Goal: Contribute content: Add original content to the website for others to see

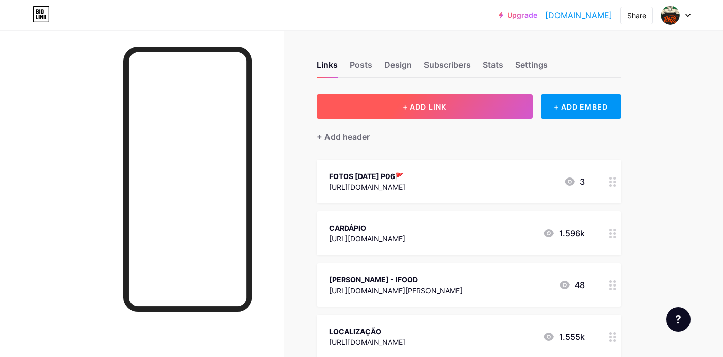
click at [467, 108] on button "+ ADD LINK" at bounding box center [425, 106] width 216 height 24
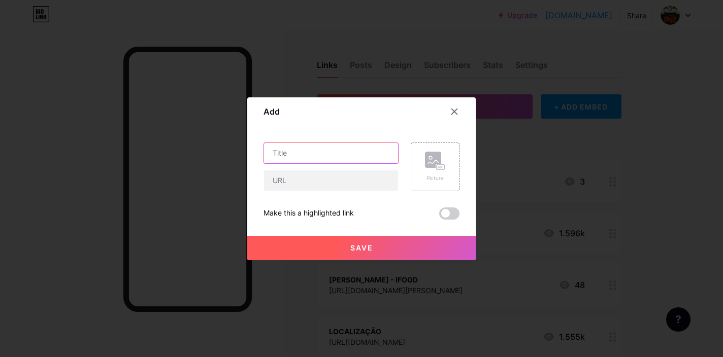
click at [345, 155] on input "text" at bounding box center [331, 153] width 134 height 20
click at [287, 151] on input "Vote Botecar 2025" at bounding box center [331, 153] width 134 height 20
type input "Vote Botecar 2025"
click at [313, 190] on div at bounding box center [331, 180] width 135 height 21
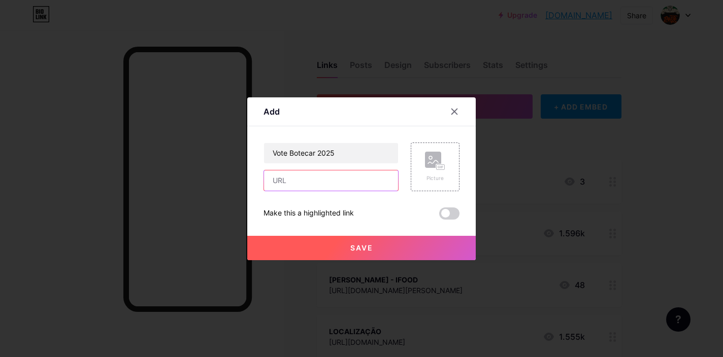
click at [314, 183] on input "text" at bounding box center [331, 181] width 134 height 20
paste input "[URL][DOMAIN_NAME]"
type input "[URL][DOMAIN_NAME]"
click at [385, 243] on button "Save" at bounding box center [361, 248] width 229 height 24
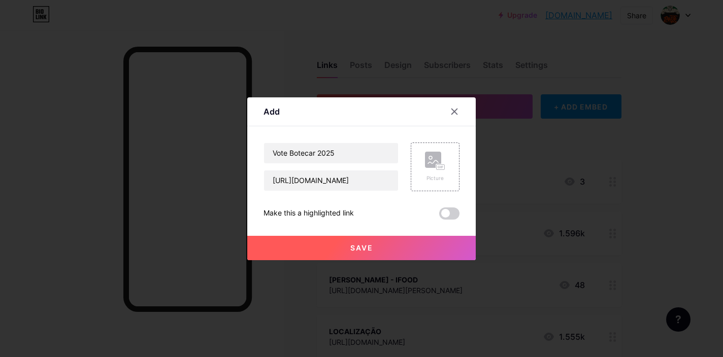
scroll to position [0, 0]
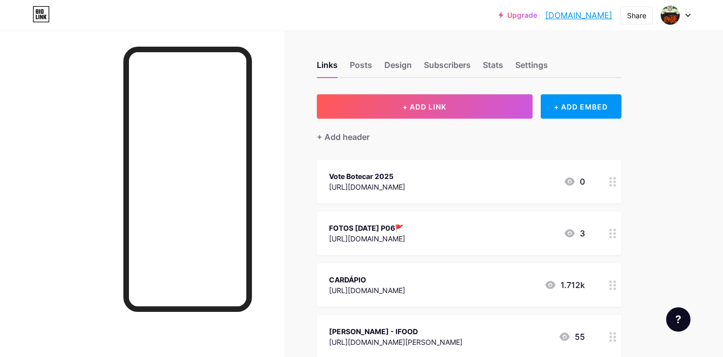
click at [405, 173] on div "Vote Botecar 2025" at bounding box center [367, 176] width 76 height 11
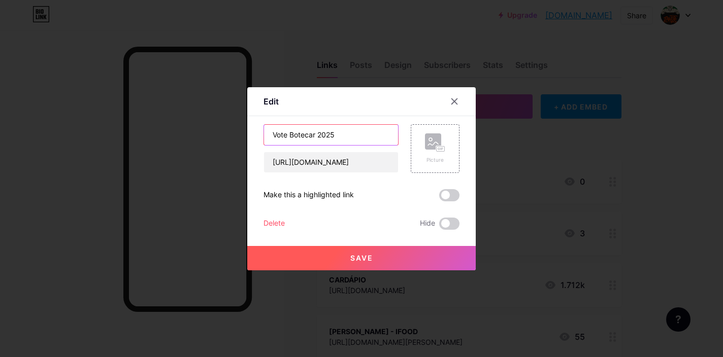
drag, startPoint x: 340, startPoint y: 133, endPoint x: 241, endPoint y: 126, distance: 99.7
click at [241, 126] on div "Edit Content YouTube Play YouTube video without leaving your page. ADD Vimeo Pl…" at bounding box center [361, 178] width 723 height 357
type input "BOTECAR 2025 - VOTE"
click at [358, 258] on span "Save" at bounding box center [361, 258] width 23 height 9
